Goal: Transaction & Acquisition: Download file/media

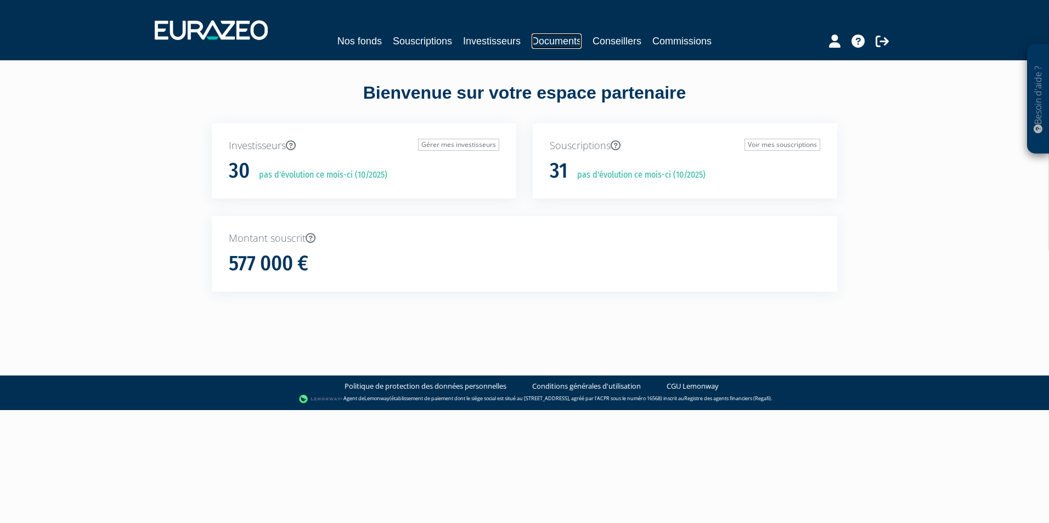
click at [552, 42] on link "Documents" at bounding box center [556, 40] width 50 height 15
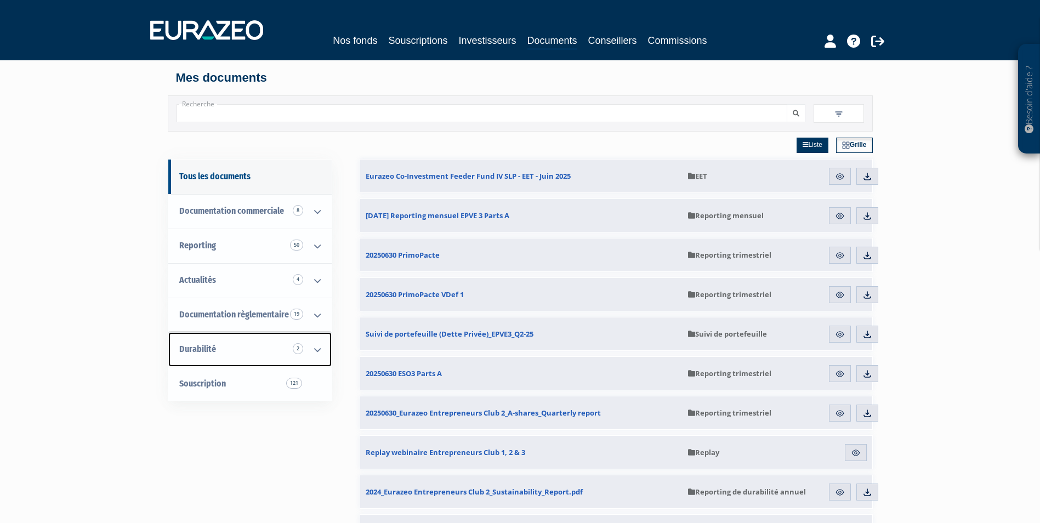
click at [314, 344] on icon at bounding box center [317, 350] width 29 height 34
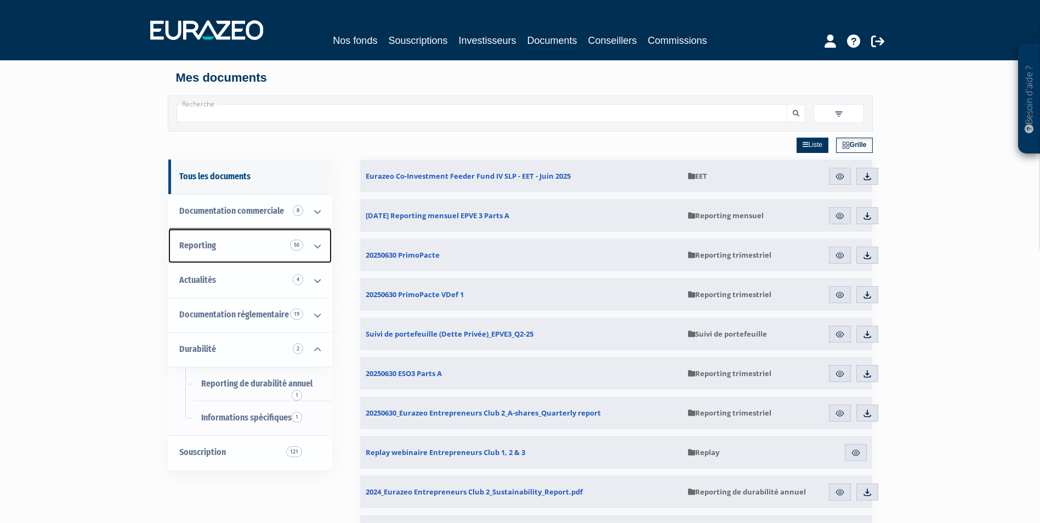
click at [320, 251] on icon at bounding box center [317, 246] width 29 height 34
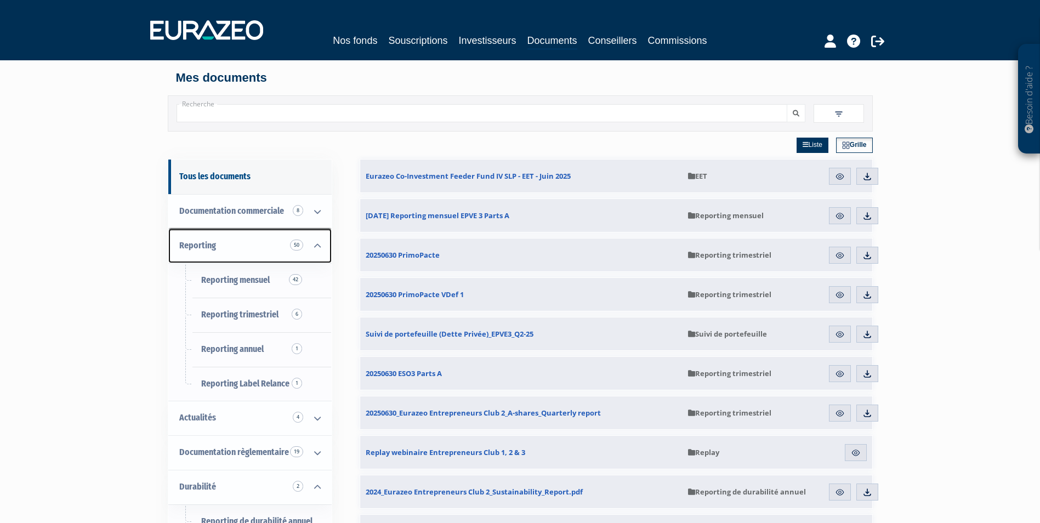
click at [320, 251] on icon at bounding box center [317, 246] width 29 height 34
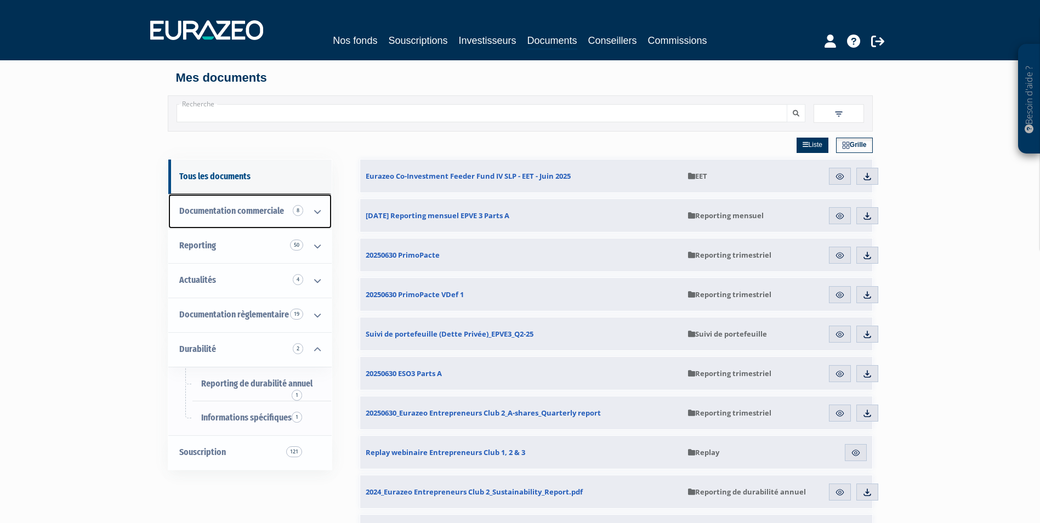
click at [310, 219] on icon at bounding box center [317, 212] width 29 height 34
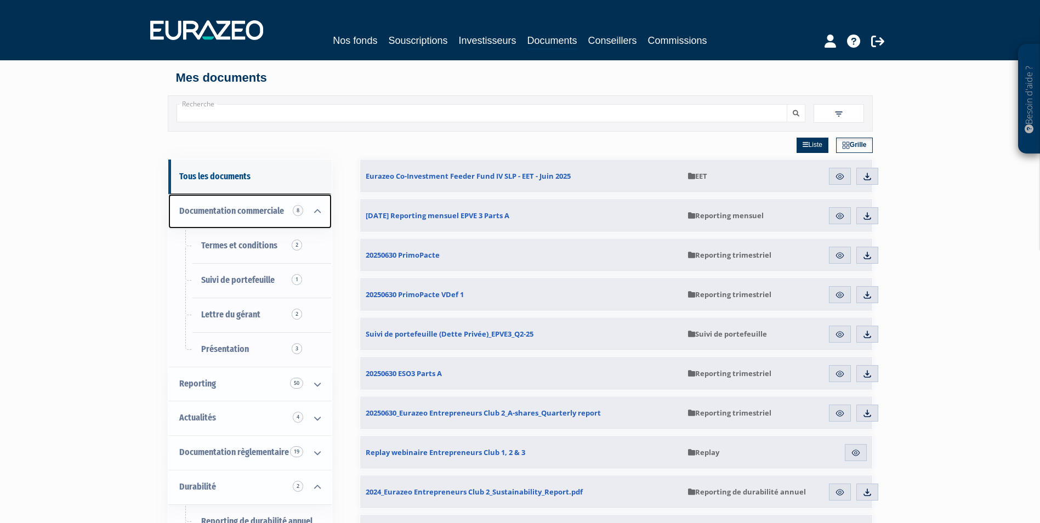
click at [310, 219] on icon at bounding box center [317, 212] width 29 height 34
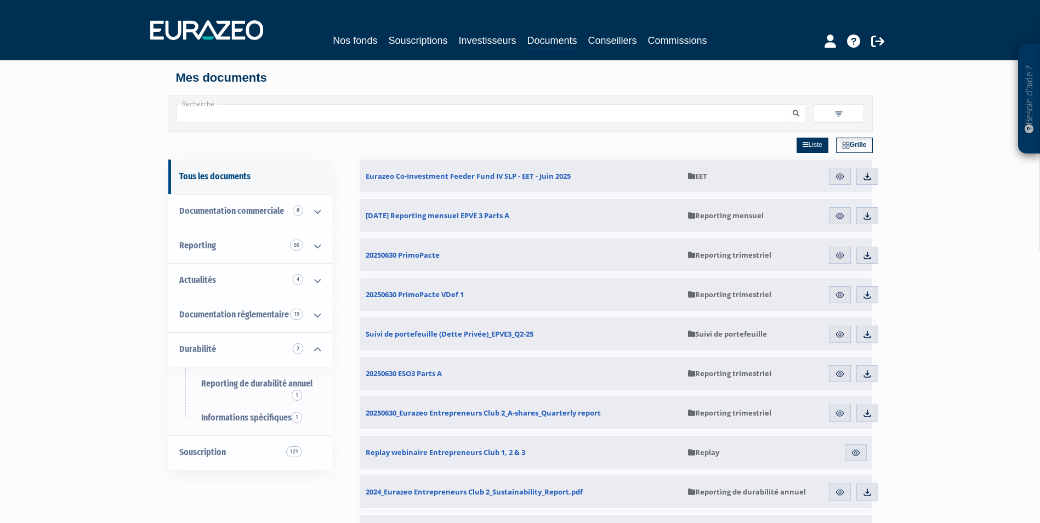
click at [292, 114] on input "Recherche" at bounding box center [482, 113] width 611 height 18
type input "eet"
click at [787, 104] on button "submit" at bounding box center [796, 113] width 19 height 18
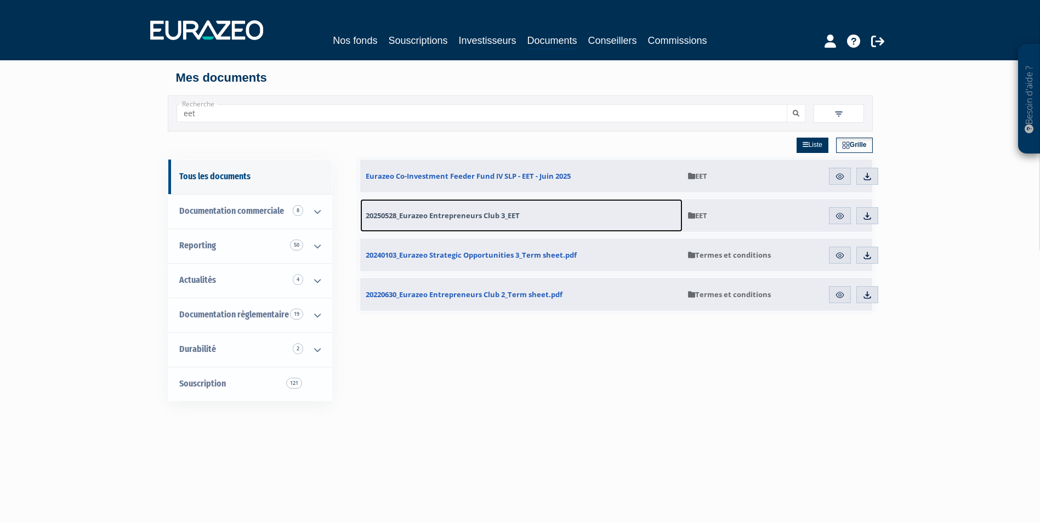
click at [492, 211] on span "20250528_Eurazeo Entrepreneurs Club 3_EET" at bounding box center [443, 216] width 154 height 10
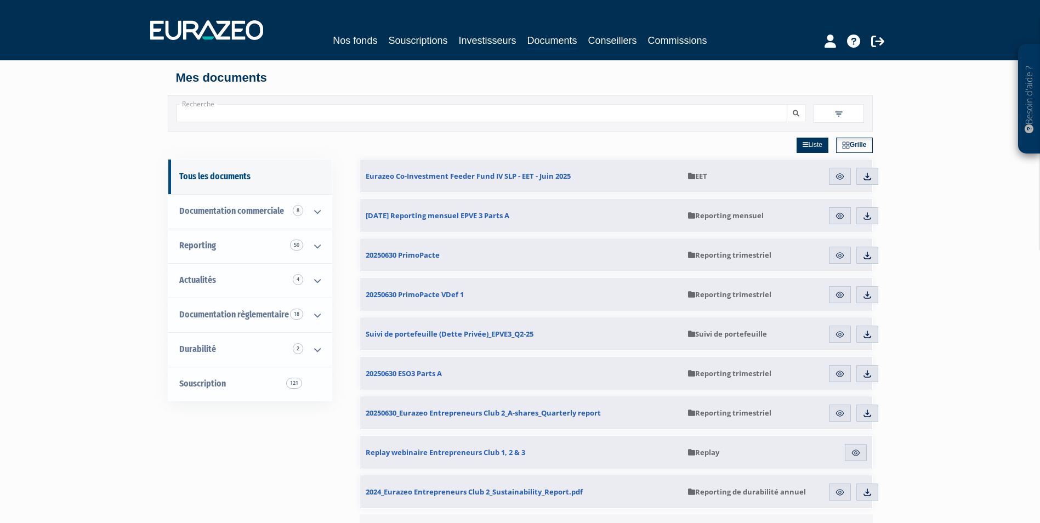
click at [372, 122] on div "Recherche Filtres Liste +" at bounding box center [520, 113] width 705 height 36
click at [372, 116] on input "Recherche" at bounding box center [482, 113] width 611 height 18
type input "eet"
click at [787, 104] on button "submit" at bounding box center [796, 113] width 19 height 18
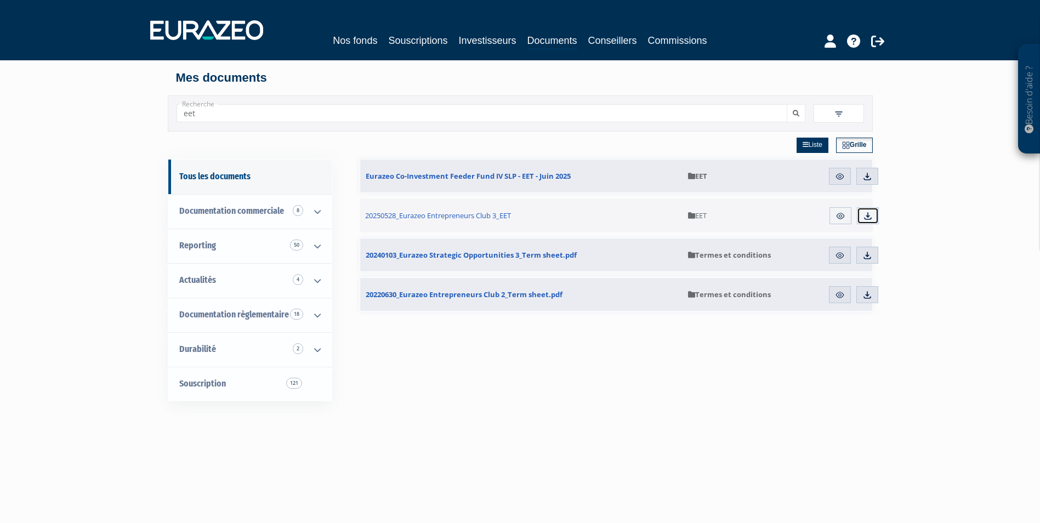
click at [864, 216] on img at bounding box center [868, 216] width 10 height 10
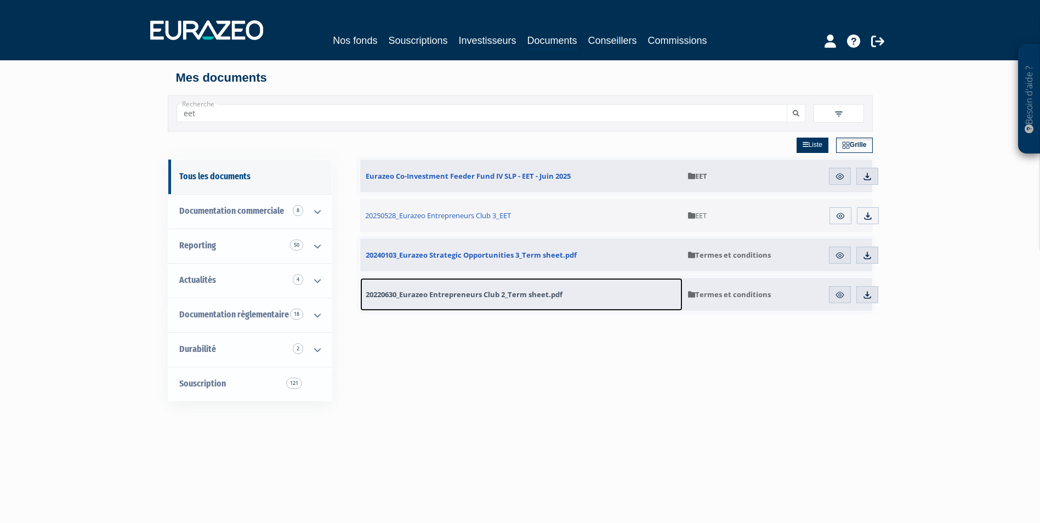
click at [492, 290] on span "20220630_Eurazeo Entrepreneurs Club 2_Term sheet.pdf" at bounding box center [464, 295] width 197 height 10
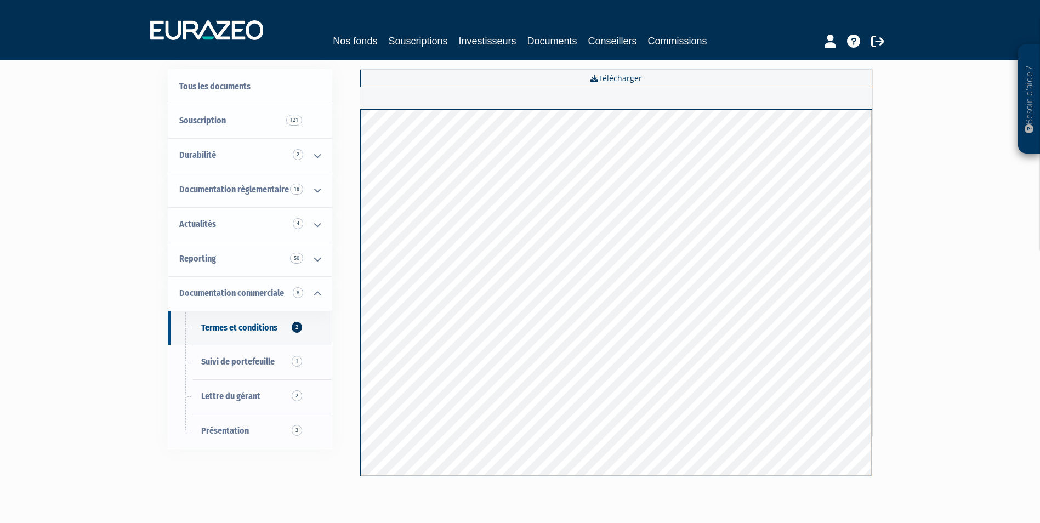
scroll to position [55, 0]
